Goal: Information Seeking & Learning: Learn about a topic

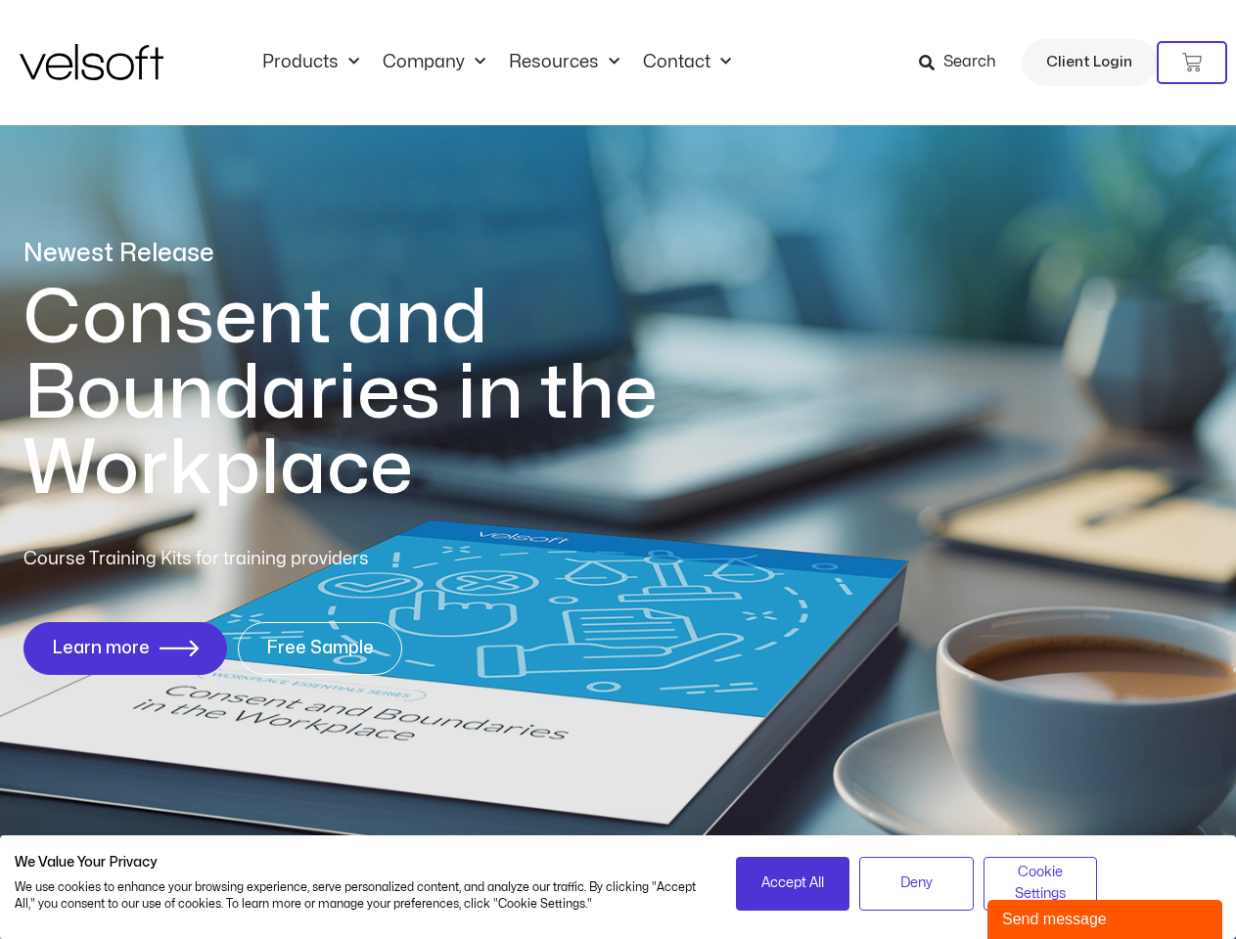
click at [617, 470] on h1 "Consent and Boundaries in the Workplace" at bounding box center [380, 394] width 714 height 226
click at [1191, 63] on icon at bounding box center [1192, 63] width 20 height 20
click at [792, 883] on span "Accept All" at bounding box center [792, 884] width 63 height 22
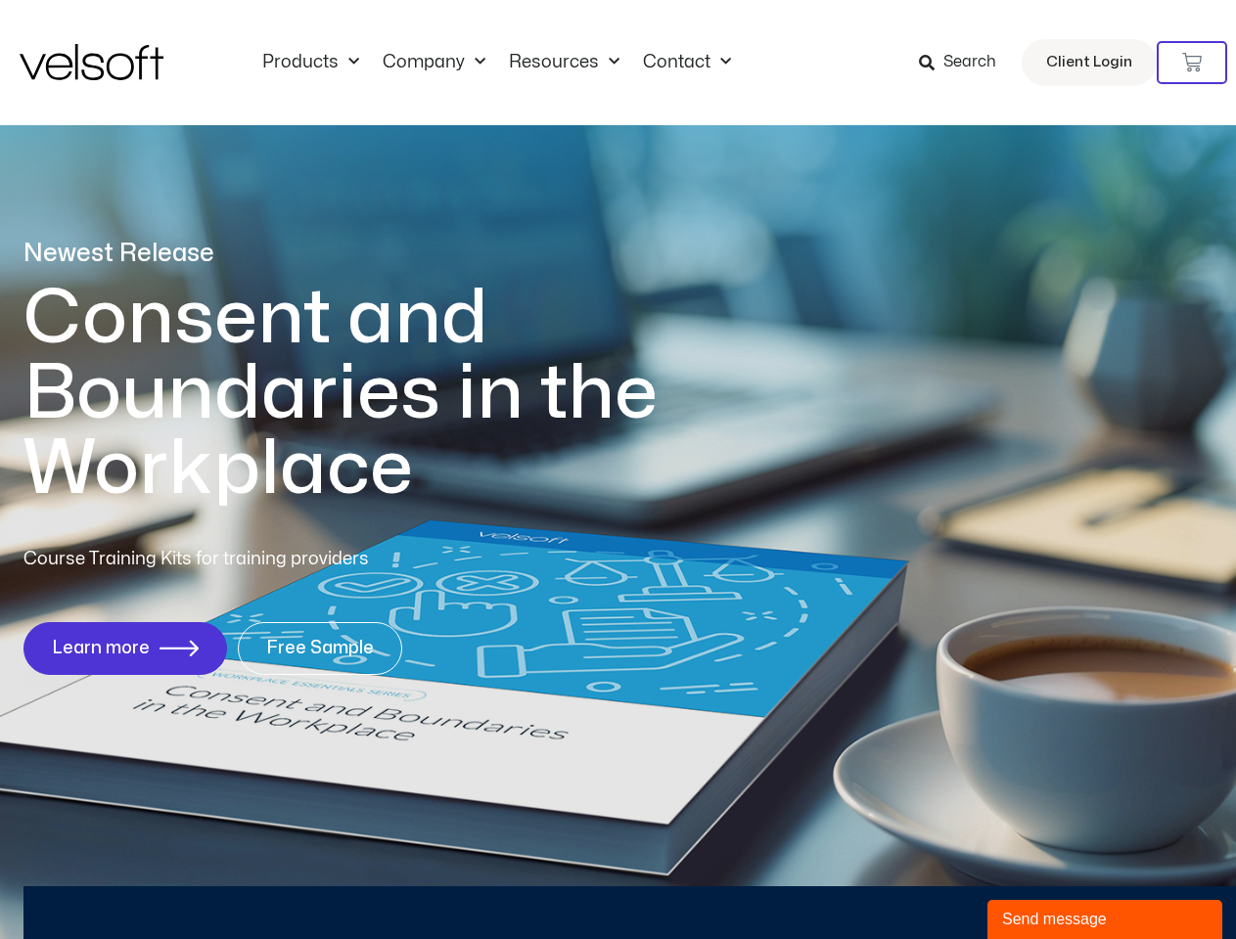
click at [916, 883] on div "Newest Release Consent and Boundaries in the Workplace Course Training Kits for…" at bounding box center [618, 467] width 1236 height 950
click at [1040, 883] on div "Newest Release Consent and Boundaries in the Workplace Course Training Kits for…" at bounding box center [618, 467] width 1236 height 950
click at [1104, 920] on div "Send message" at bounding box center [1104, 919] width 205 height 23
